Goal: Contribute content

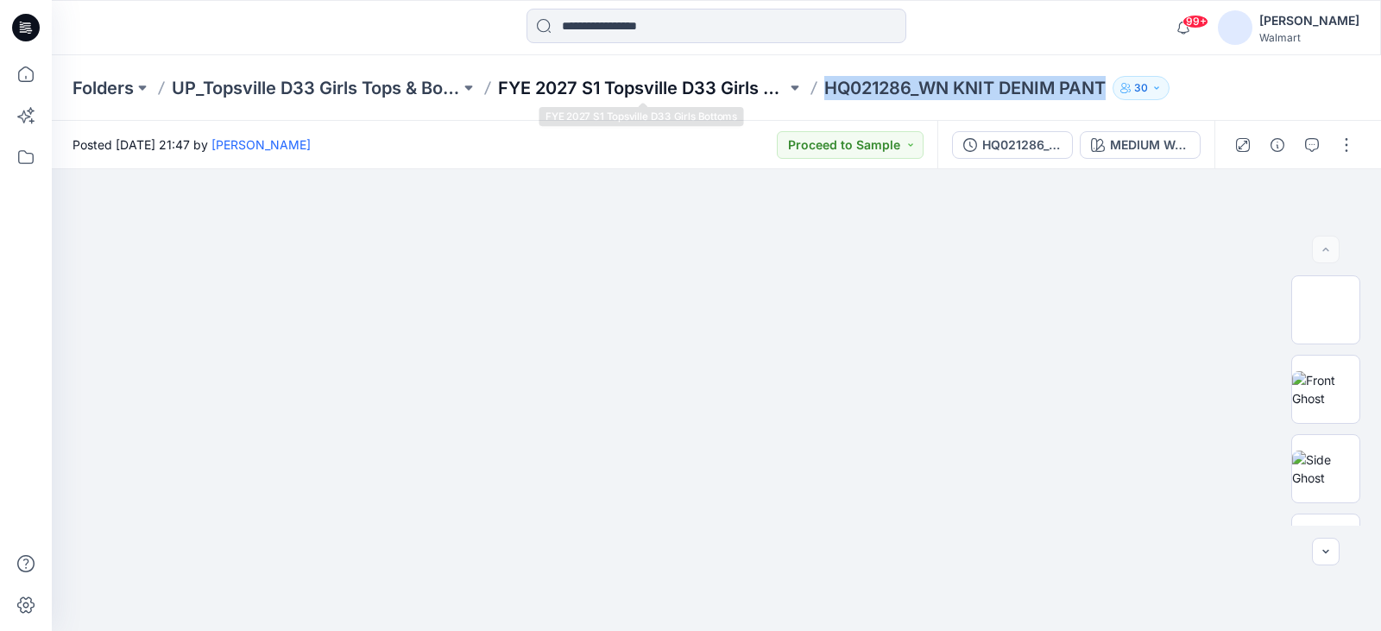
click at [618, 79] on p "FYE 2027 S1 Topsville D33 Girls Bottoms" at bounding box center [642, 88] width 288 height 24
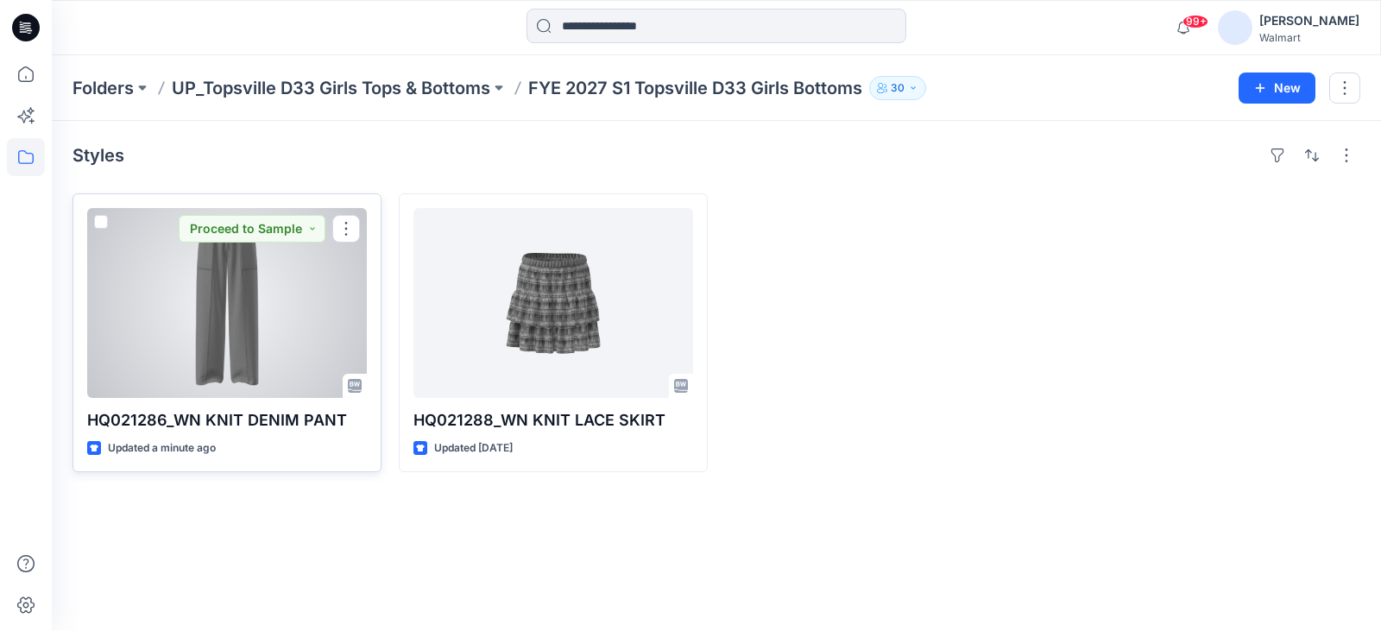
click at [333, 287] on div at bounding box center [227, 303] width 280 height 190
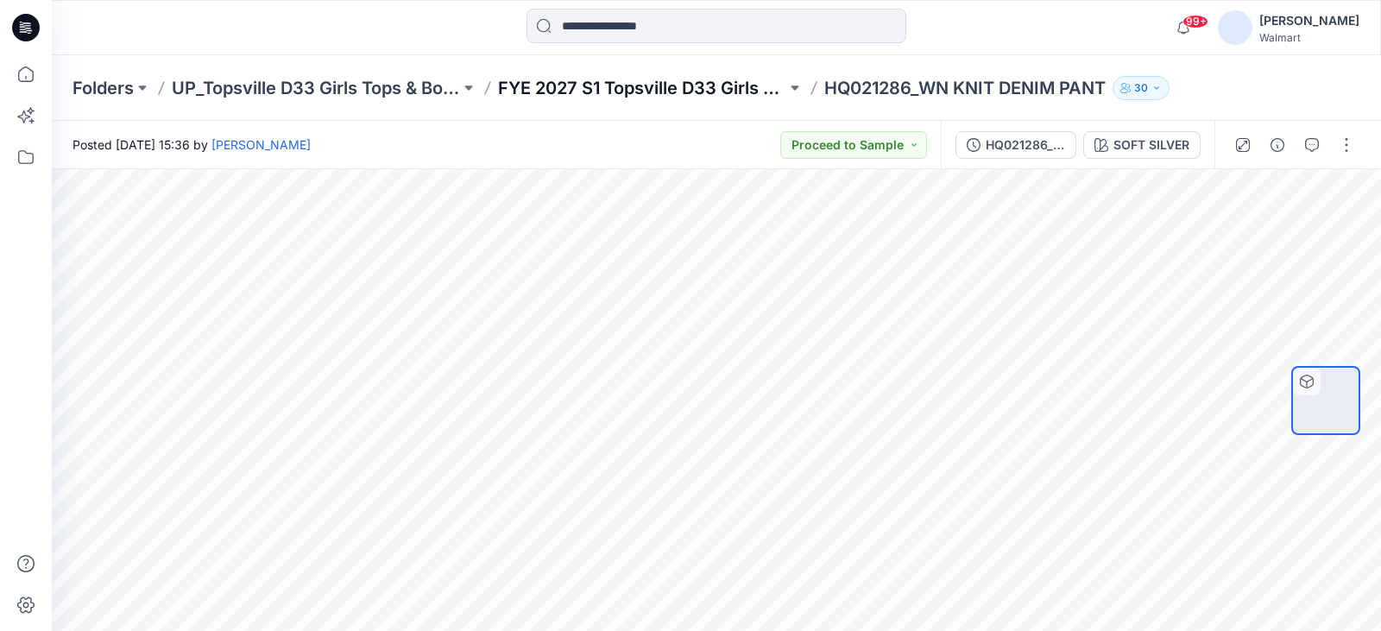
click at [621, 92] on p "FYE 2027 S1 Topsville D33 Girls Bottoms" at bounding box center [642, 88] width 288 height 24
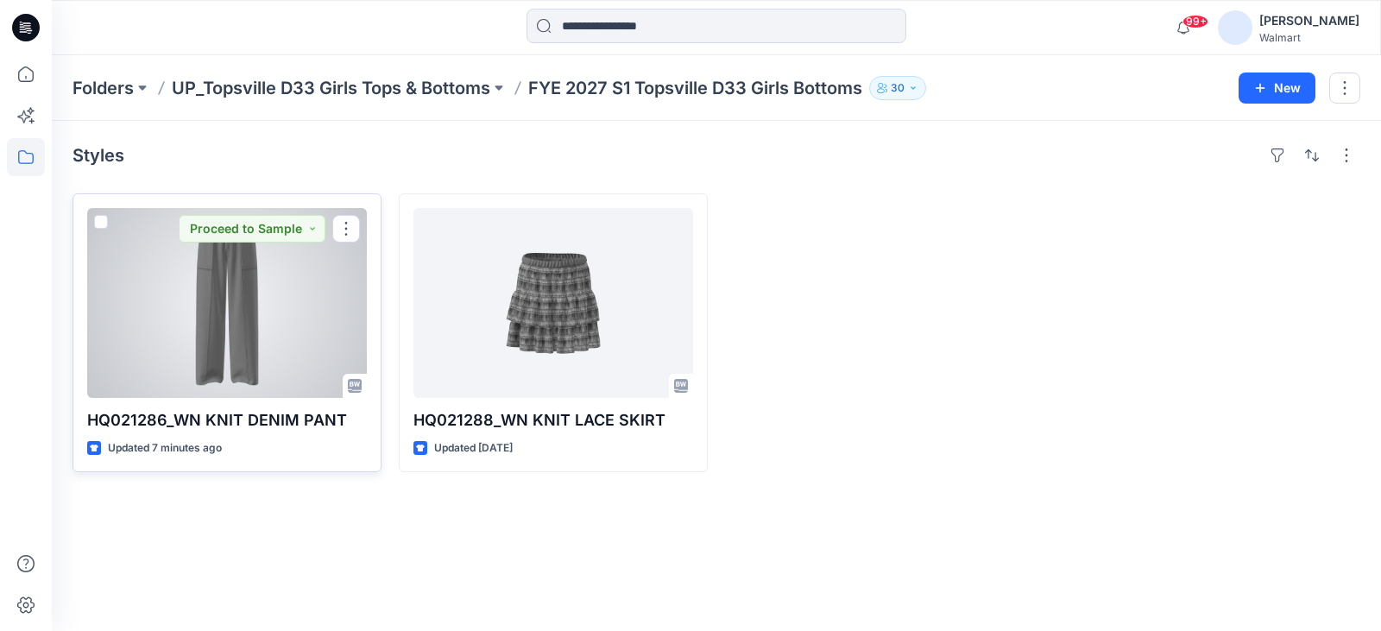
click at [285, 348] on div at bounding box center [227, 303] width 280 height 190
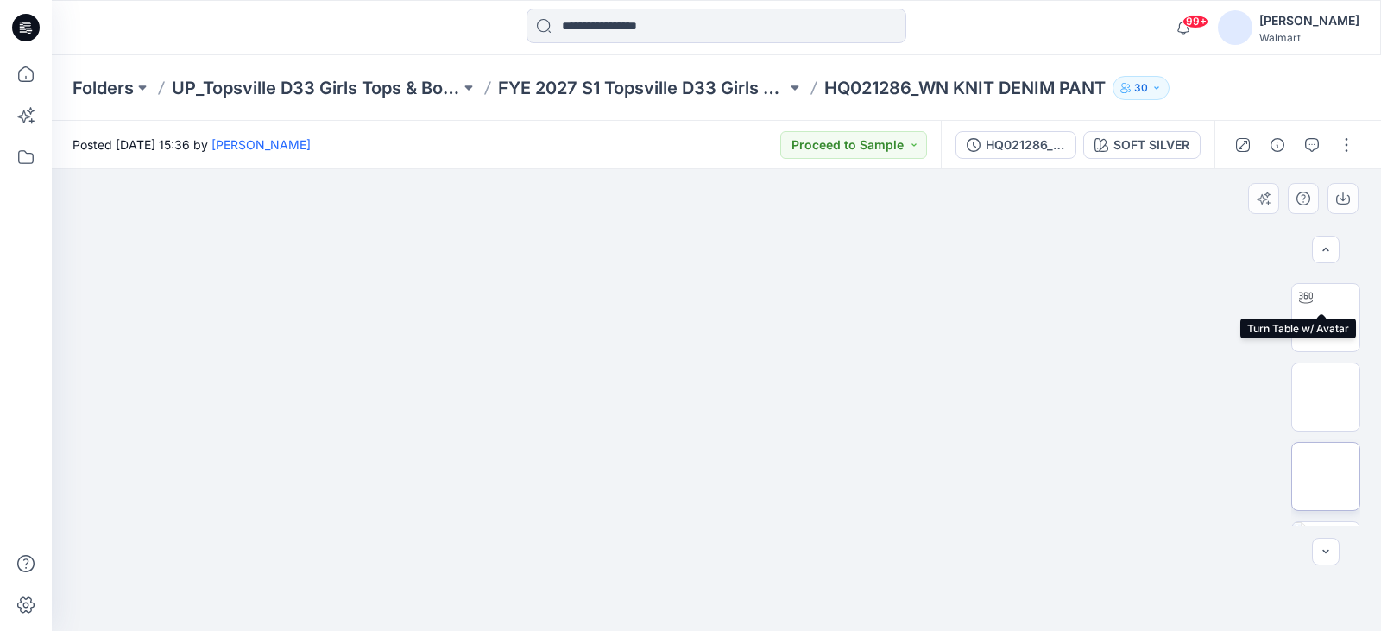
scroll to position [136, 0]
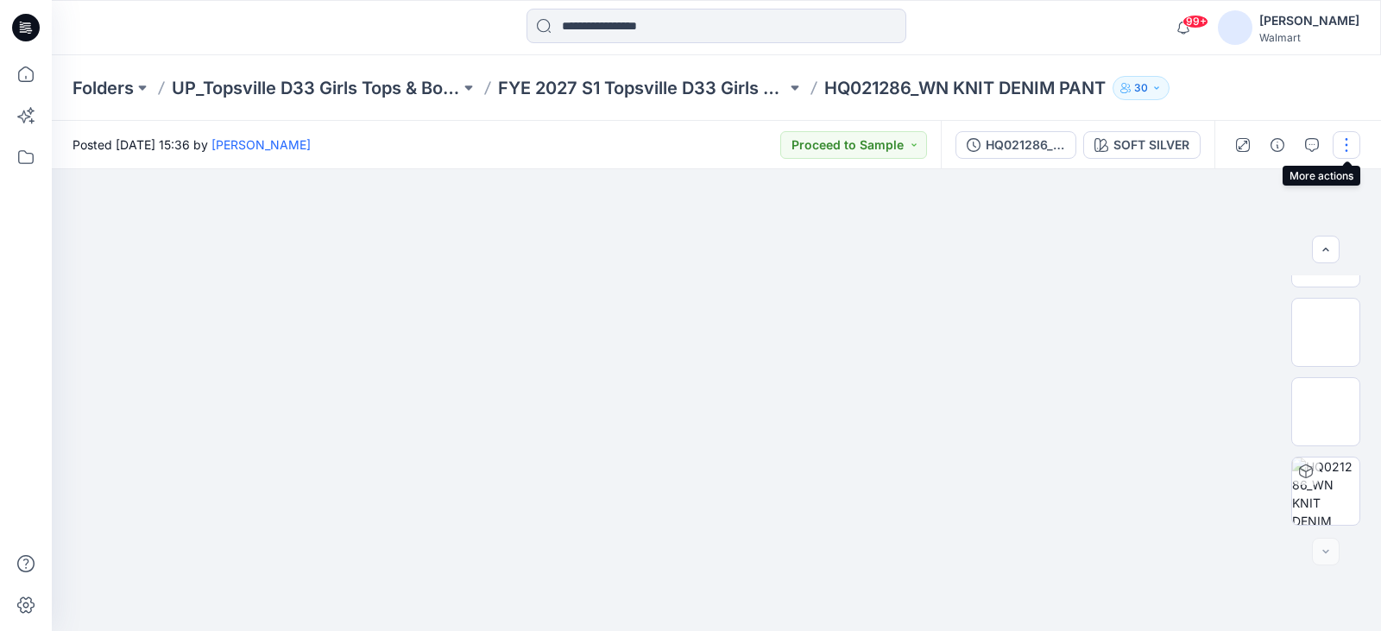
click at [1338, 137] on button "button" at bounding box center [1347, 145] width 28 height 28
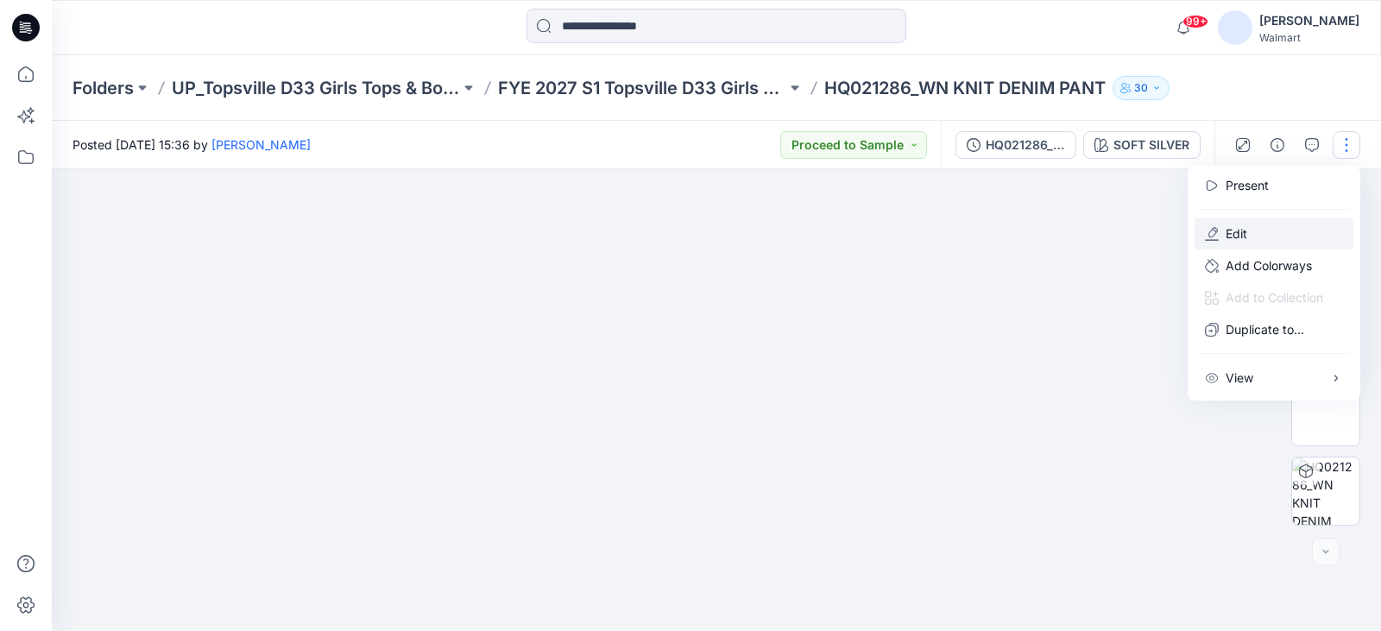
click at [1265, 242] on button "Edit" at bounding box center [1274, 234] width 159 height 32
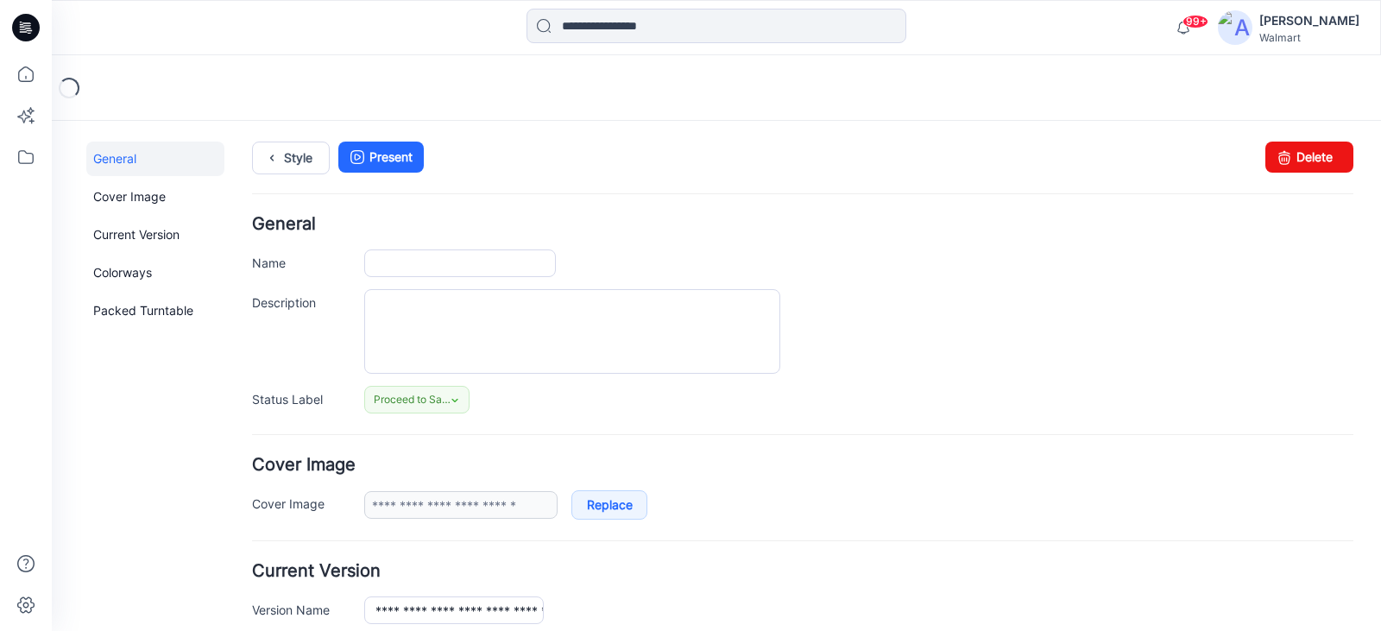
type input "**********"
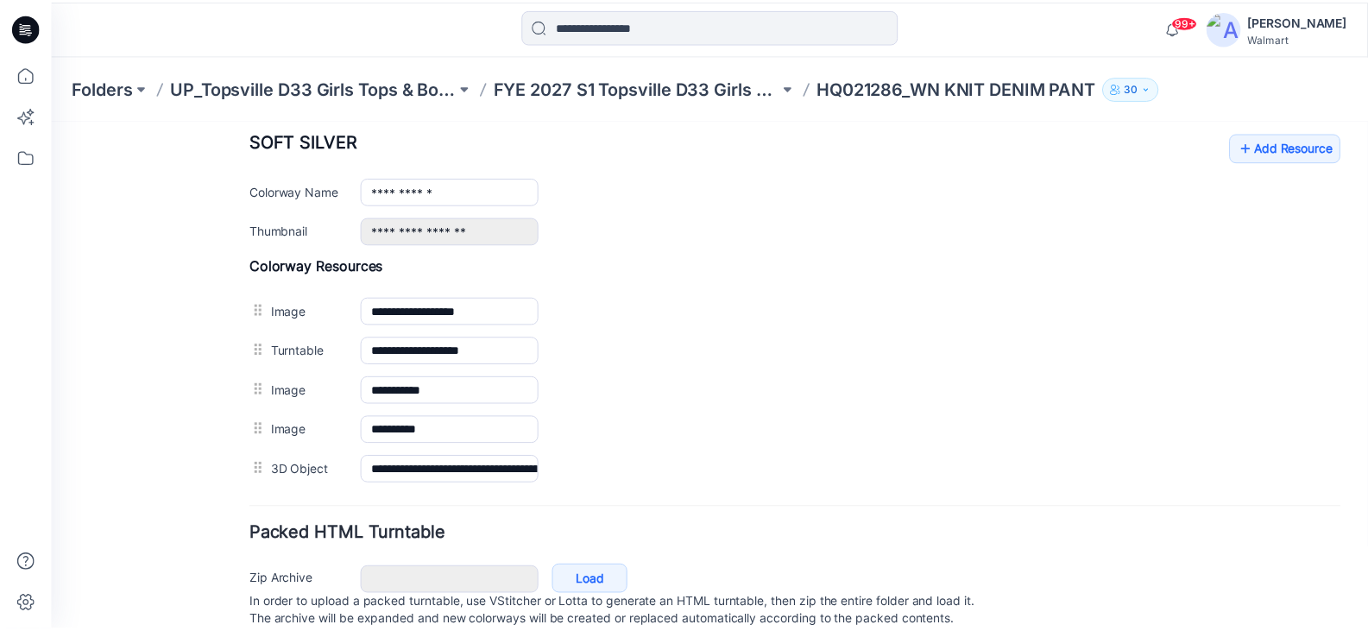
scroll to position [650, 0]
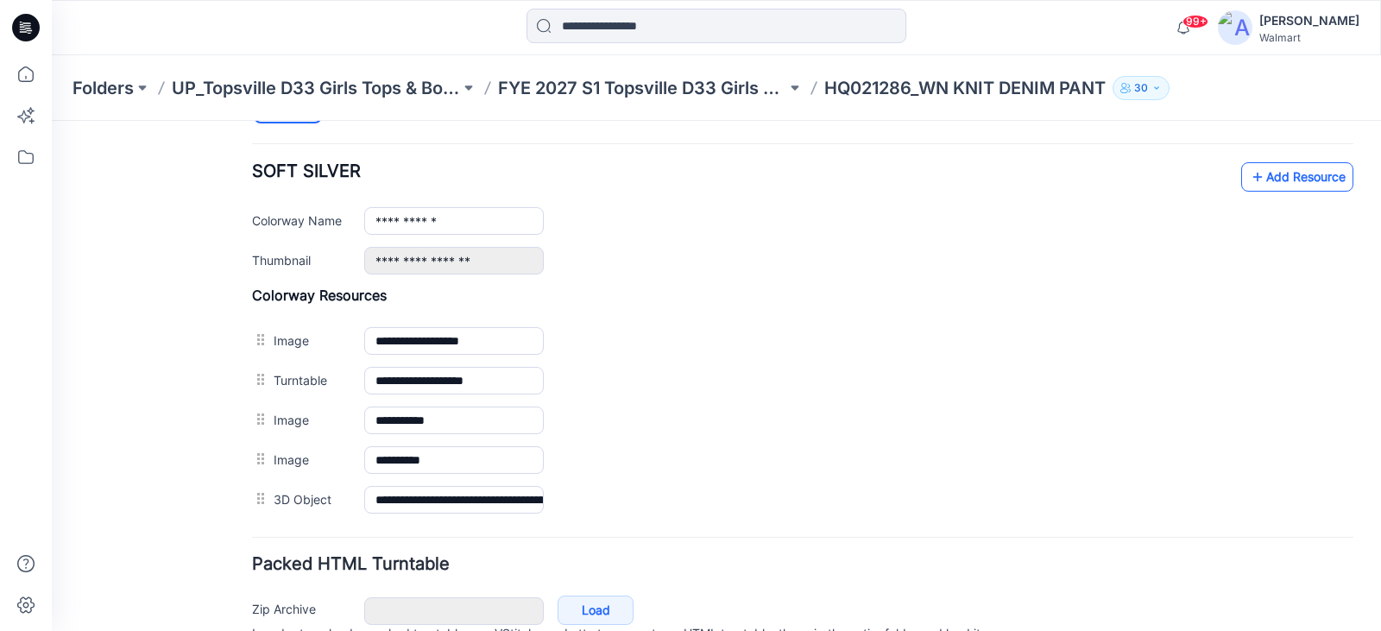
click at [1317, 181] on link "Add Resource" at bounding box center [1297, 176] width 112 height 29
click at [28, 68] on icon at bounding box center [26, 74] width 16 height 16
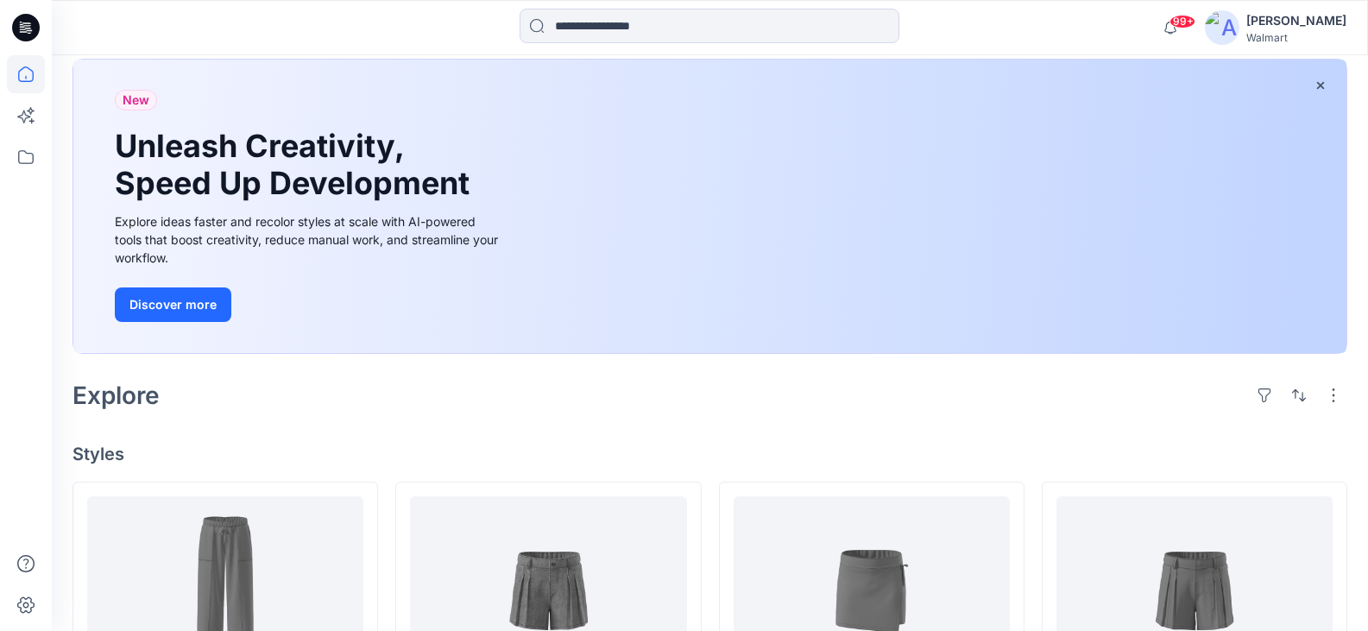
scroll to position [173, 0]
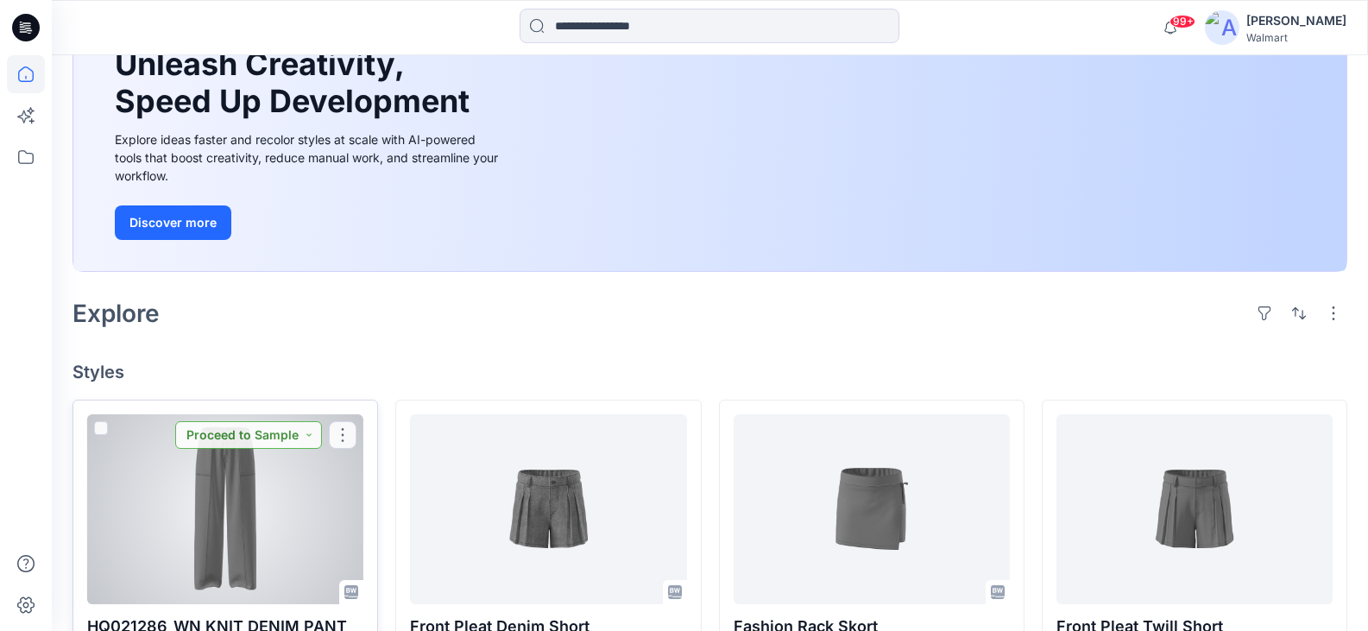
drag, startPoint x: 220, startPoint y: 419, endPoint x: 201, endPoint y: 427, distance: 20.5
click at [201, 427] on button "Proceed to Sample" at bounding box center [248, 435] width 147 height 28
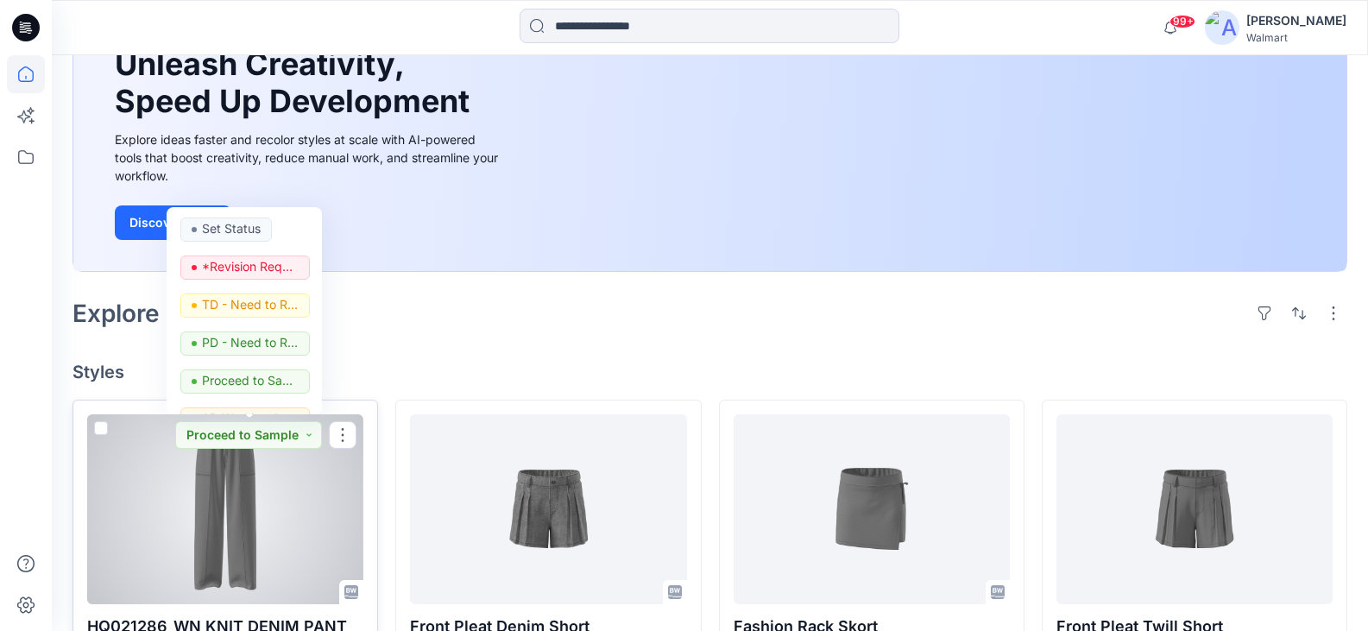
click at [153, 476] on div at bounding box center [225, 509] width 276 height 190
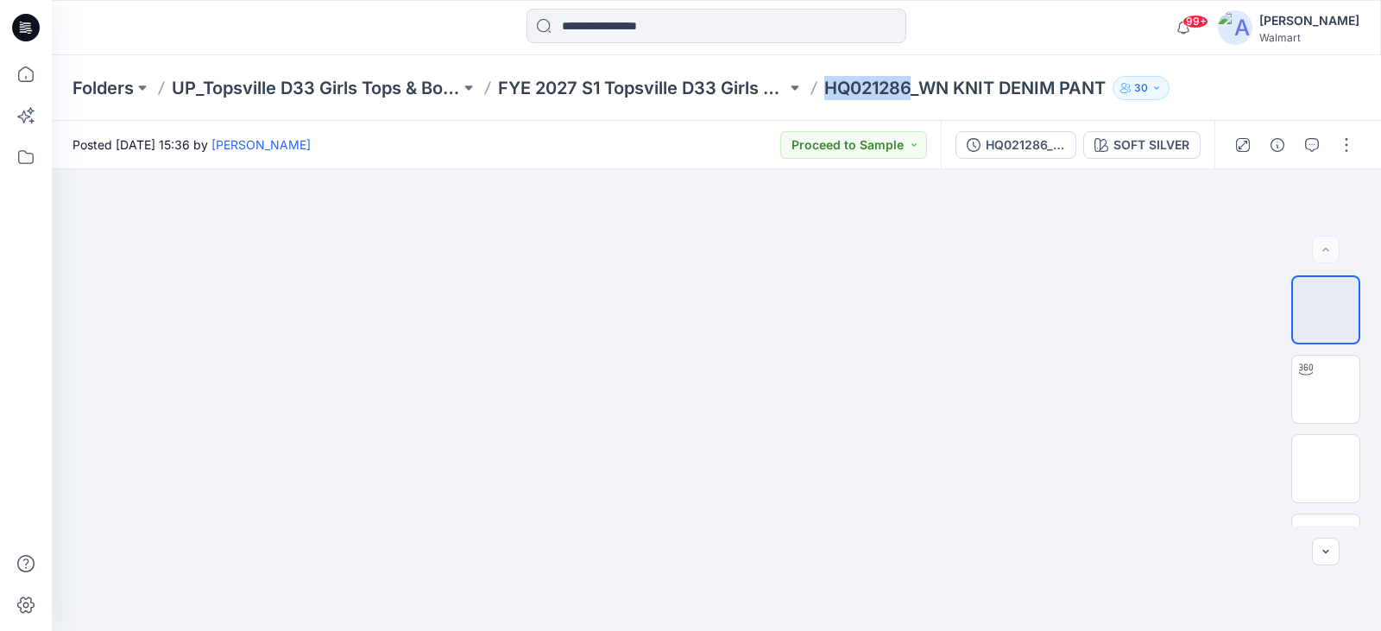
drag, startPoint x: 826, startPoint y: 87, endPoint x: 910, endPoint y: 87, distance: 83.7
click at [910, 87] on p "HQ021286_WN KNIT DENIM PANT" at bounding box center [964, 88] width 281 height 24
copy p "HQ021286"
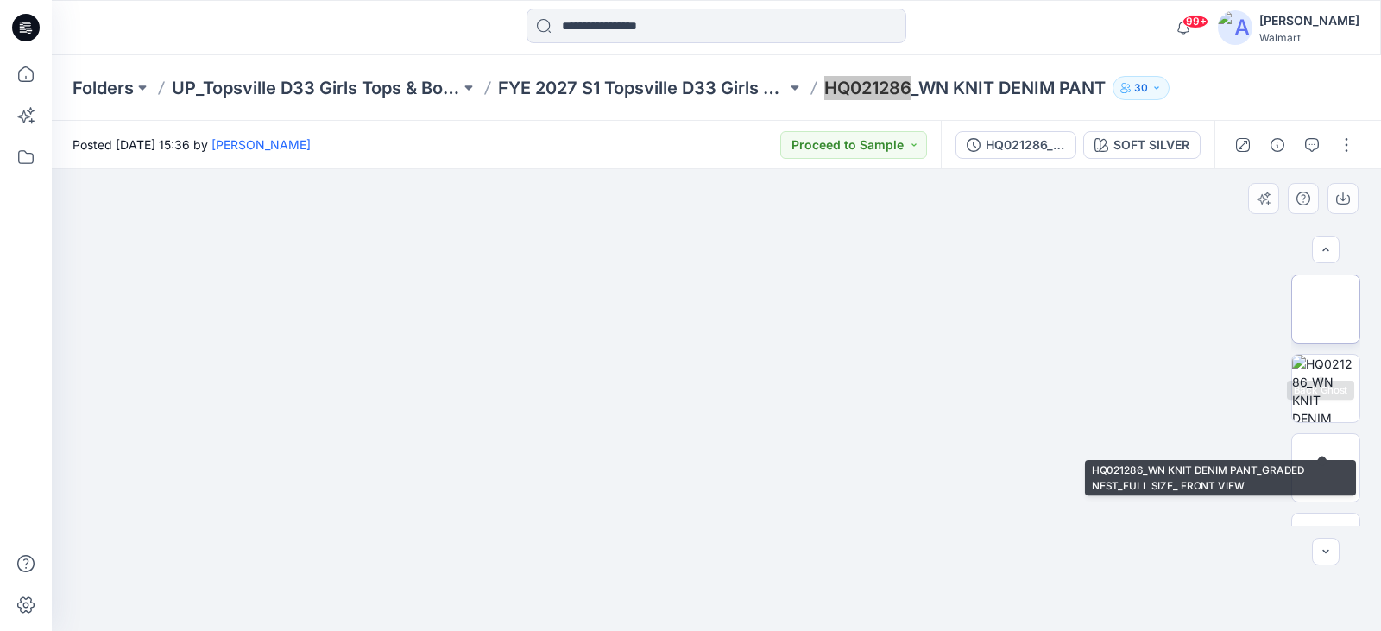
scroll to position [209, 0]
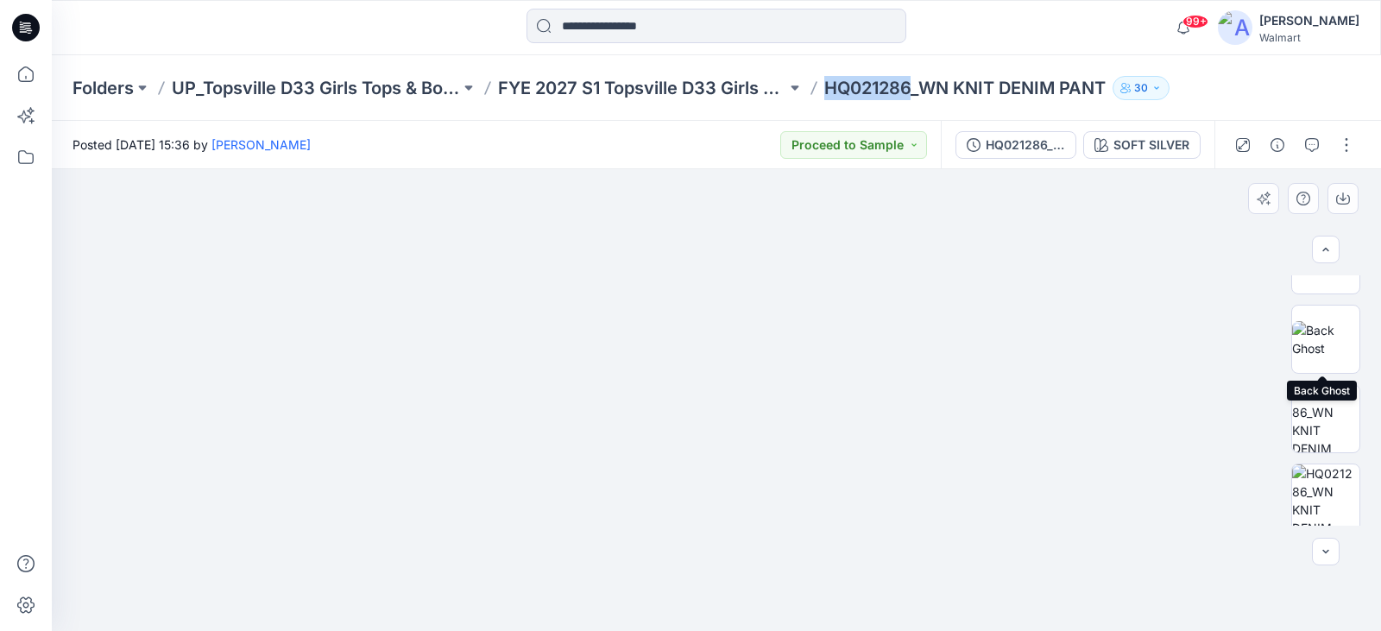
drag, startPoint x: 1337, startPoint y: 328, endPoint x: 1193, endPoint y: 374, distance: 151.2
click at [1337, 328] on img at bounding box center [1325, 339] width 67 height 36
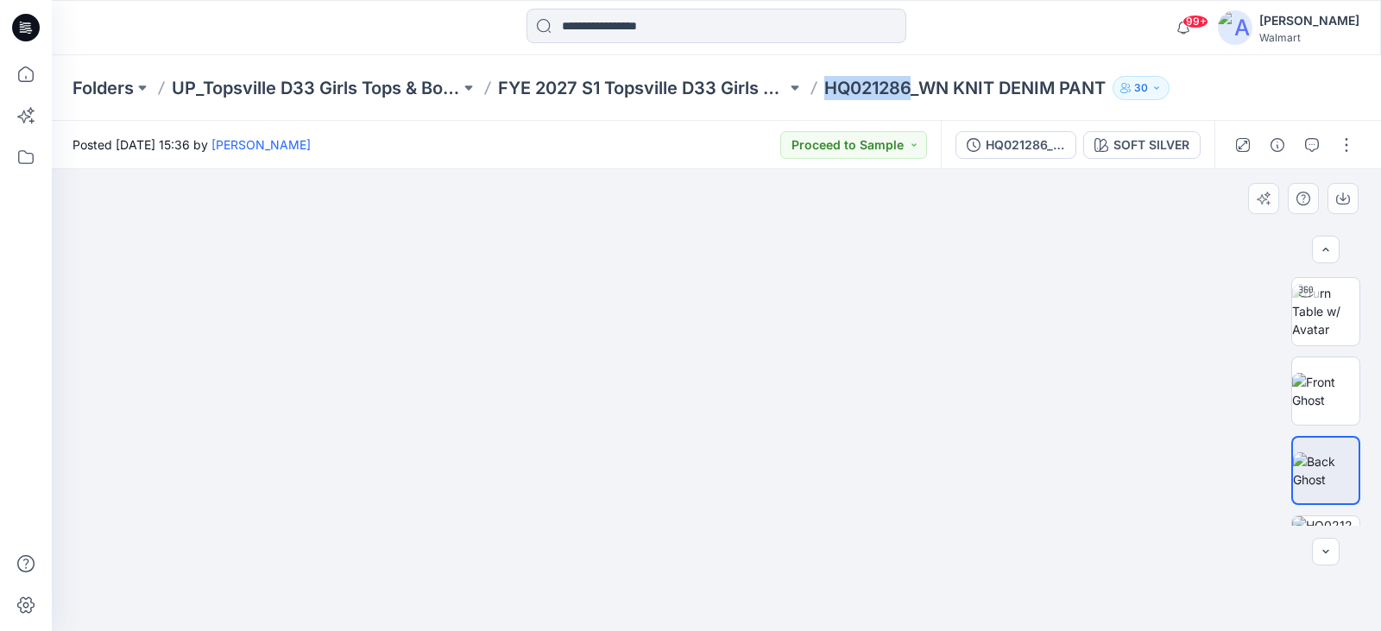
scroll to position [0, 0]
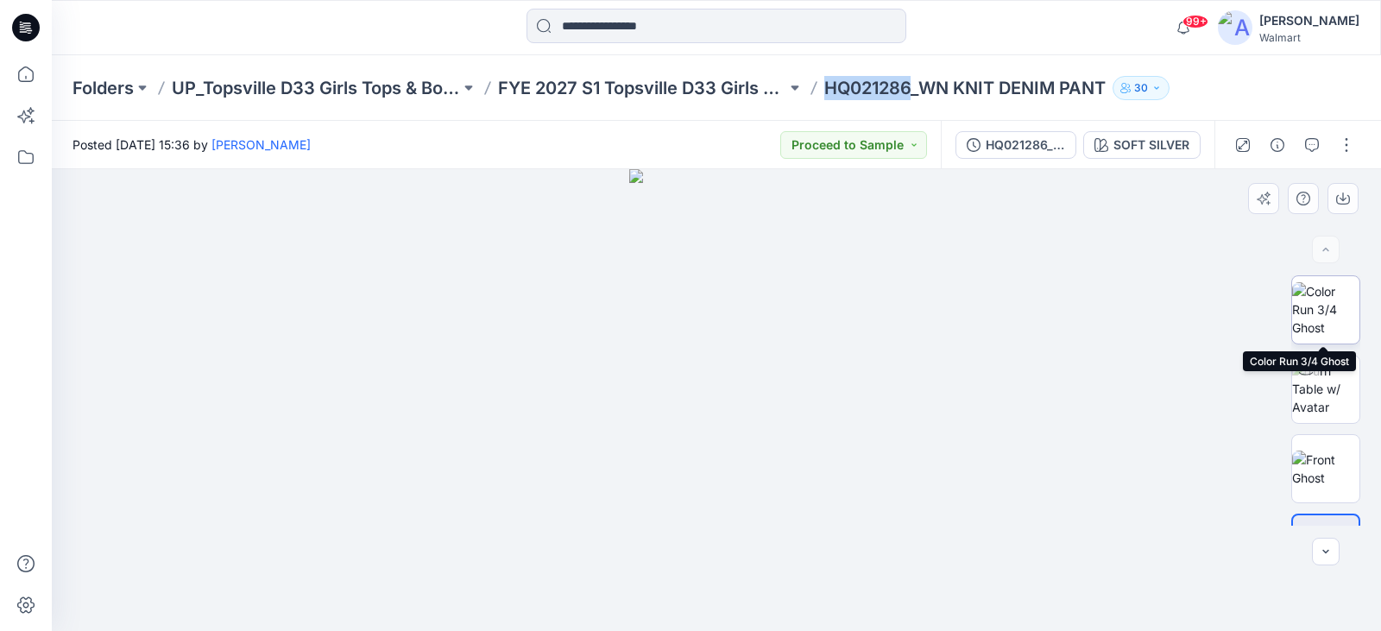
click at [1346, 312] on img at bounding box center [1325, 309] width 67 height 54
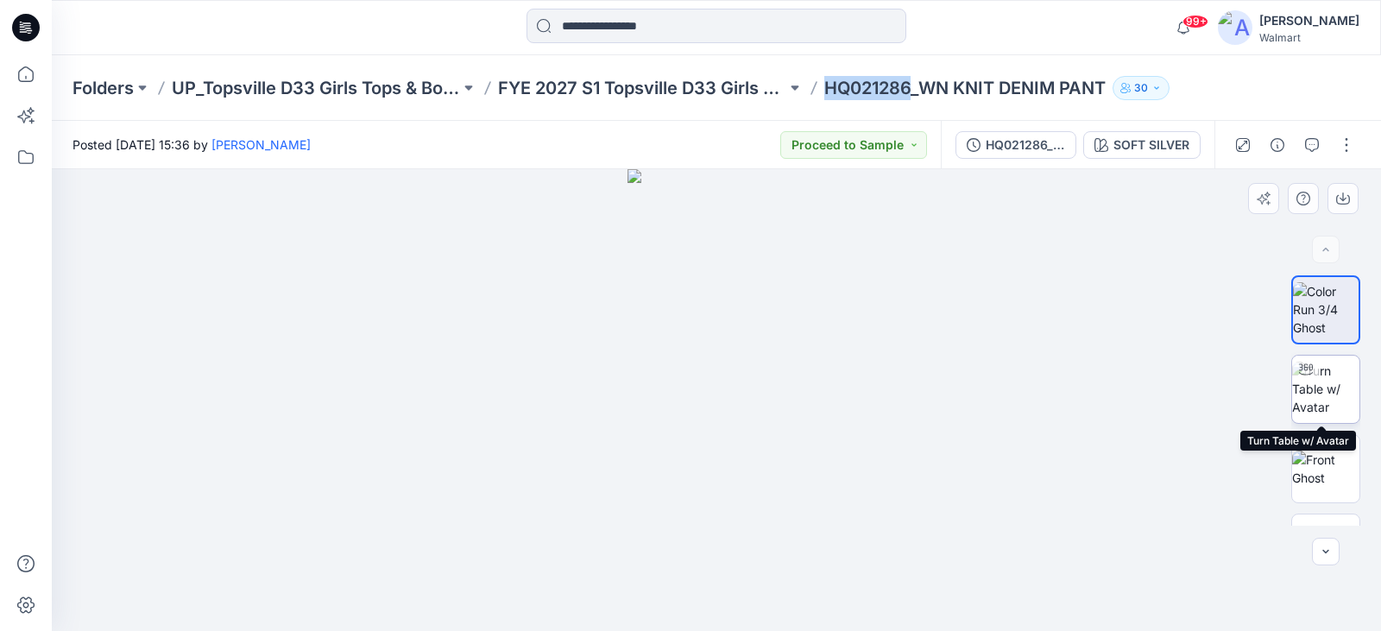
click at [1305, 371] on icon at bounding box center [1306, 370] width 14 height 14
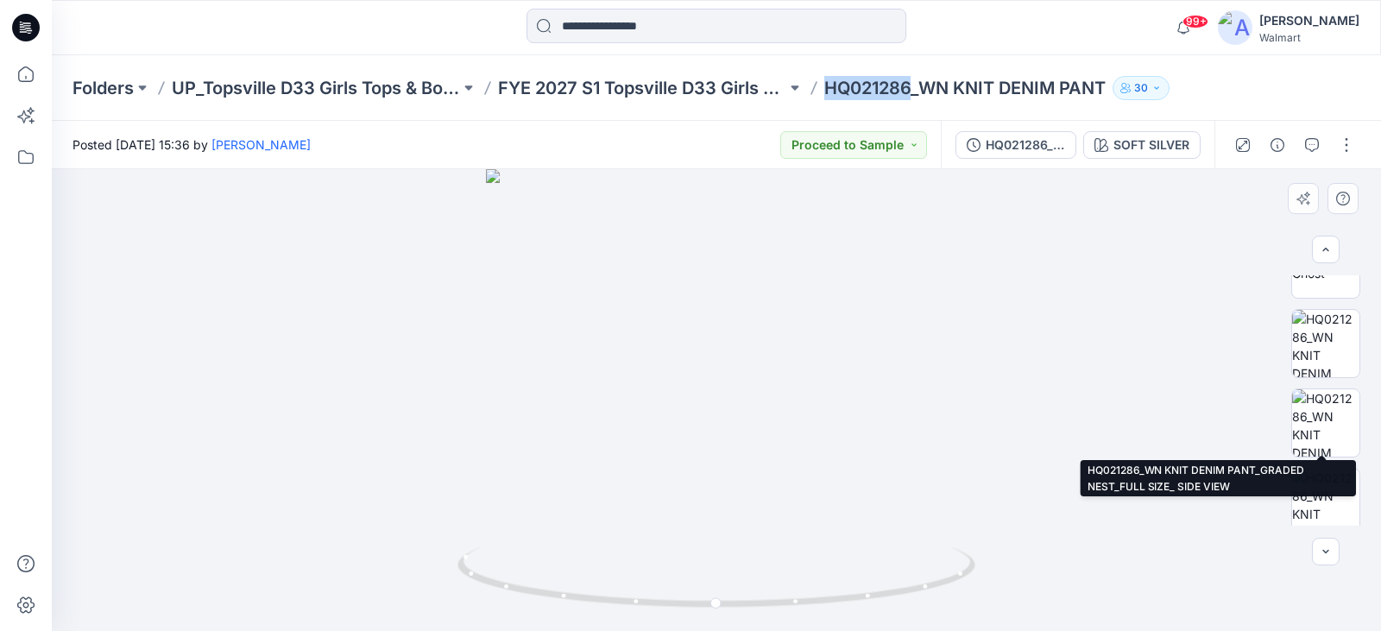
scroll to position [295, 0]
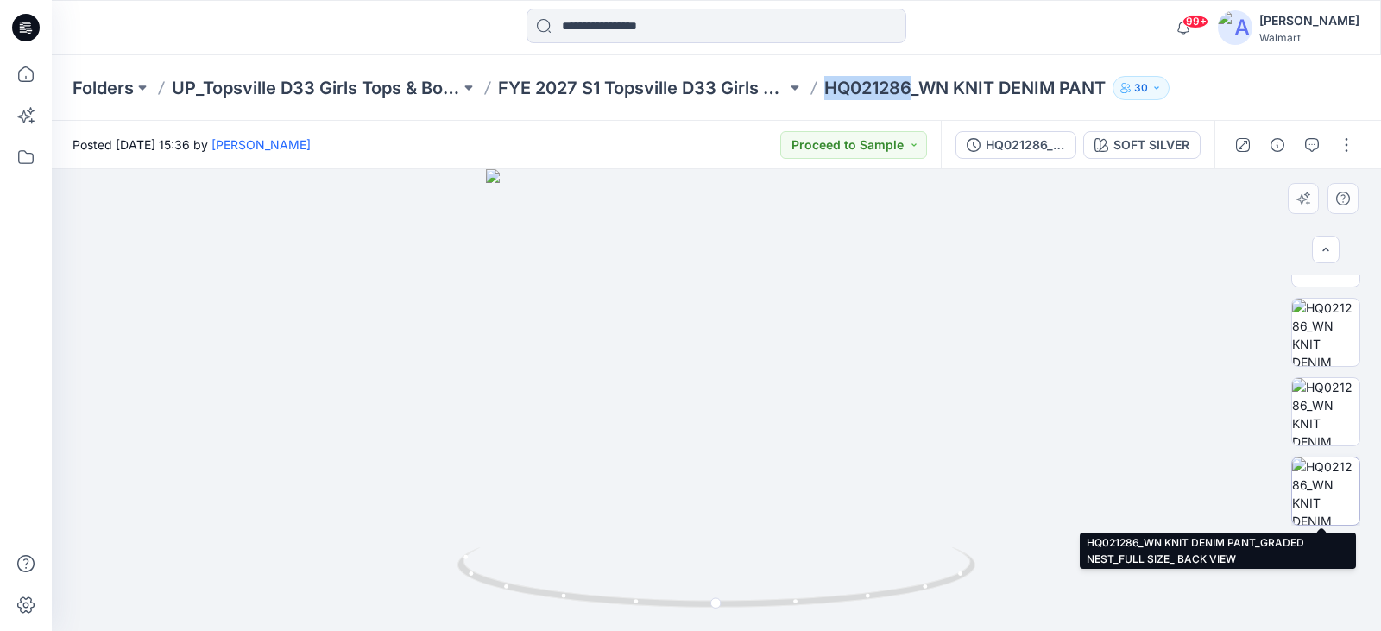
click at [1328, 484] on img at bounding box center [1325, 490] width 67 height 67
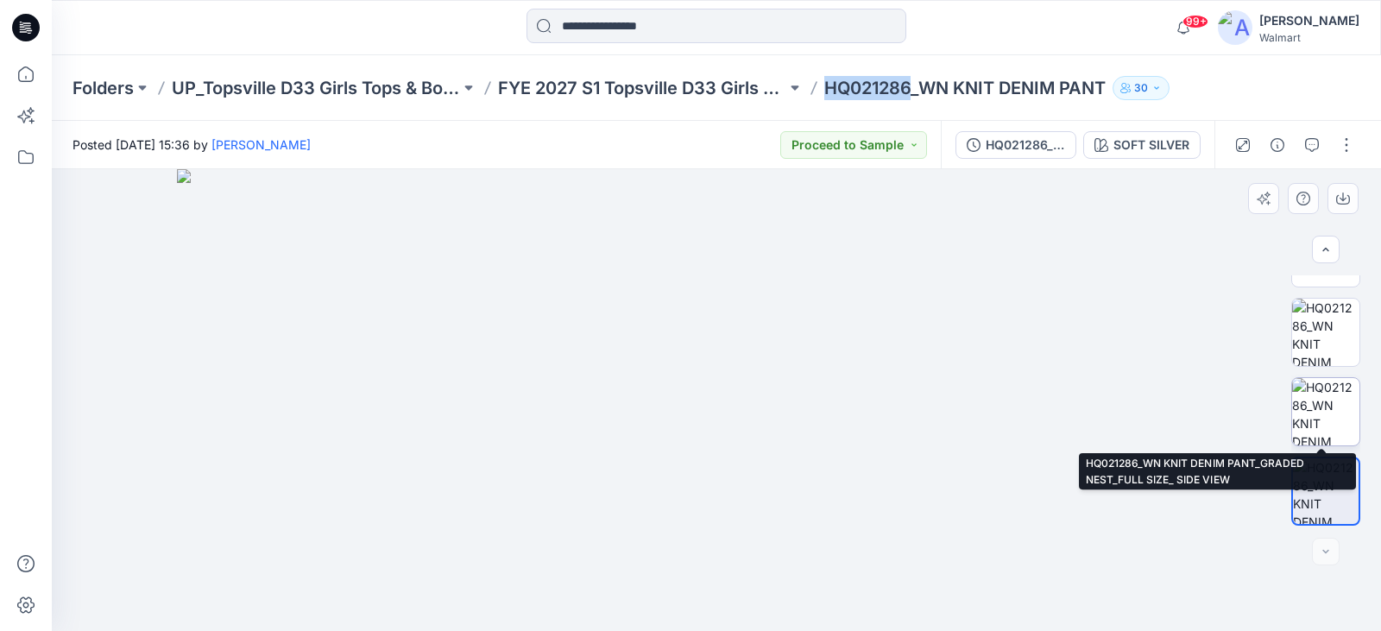
click at [1330, 406] on img at bounding box center [1325, 411] width 67 height 67
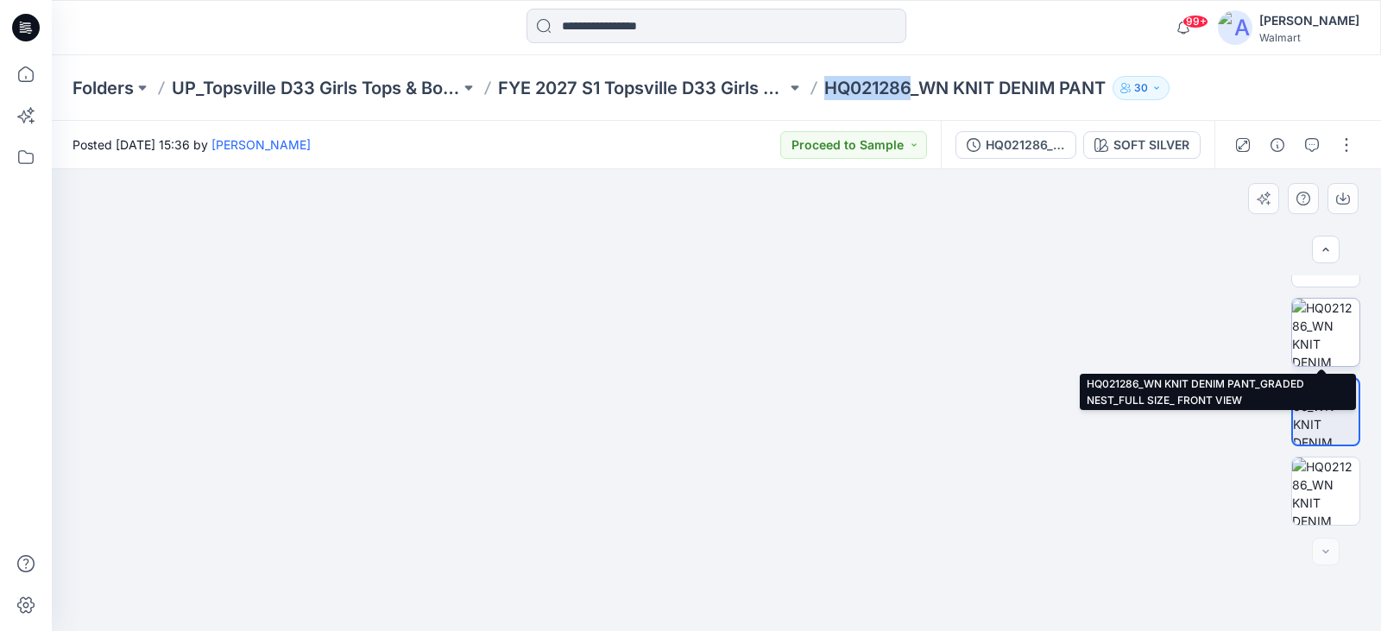
click at [1327, 339] on img at bounding box center [1325, 332] width 67 height 67
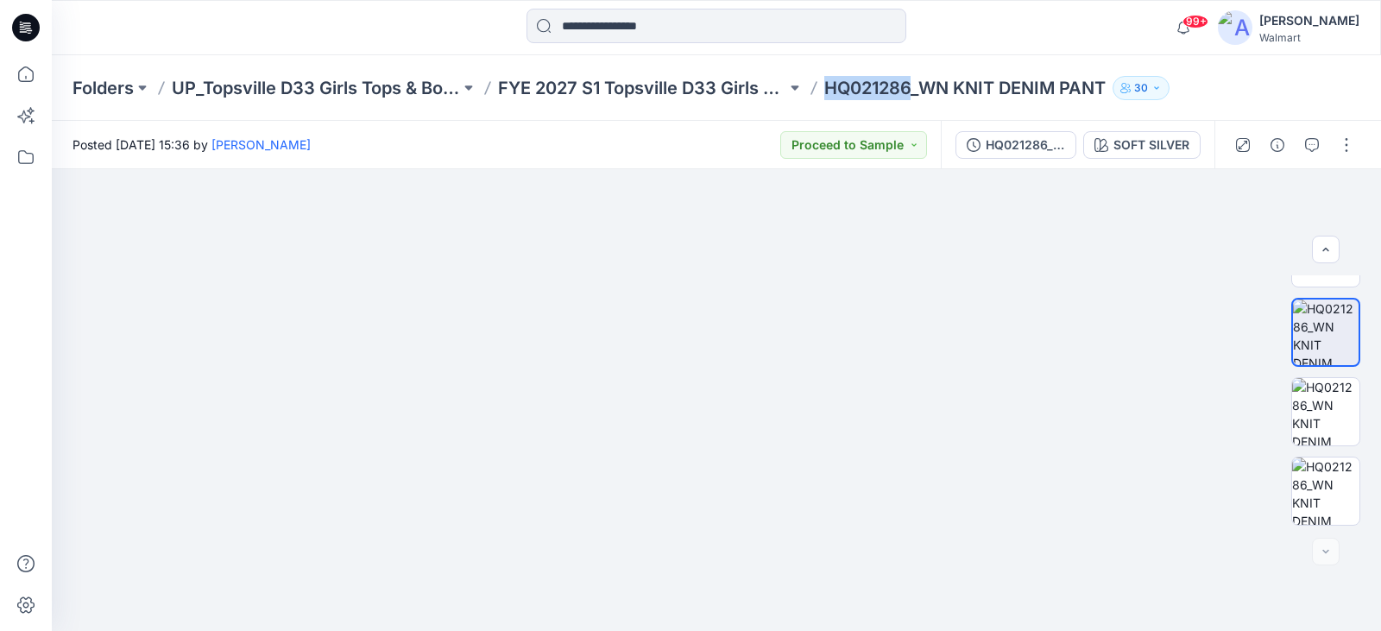
click at [865, 77] on p "HQ021286_WN KNIT DENIM PANT" at bounding box center [964, 88] width 281 height 24
drag, startPoint x: 828, startPoint y: 84, endPoint x: 1116, endPoint y: 88, distance: 288.3
click at [1116, 88] on div "Folders UP_Topsville D33 Girls Tops & Bottoms FYE 2027 S1 Topsville D33 Girls B…" at bounding box center [649, 88] width 1153 height 24
copy div "HQ021286_WN KNIT DENIM PANT 30"
